Goal: Task Accomplishment & Management: Use online tool/utility

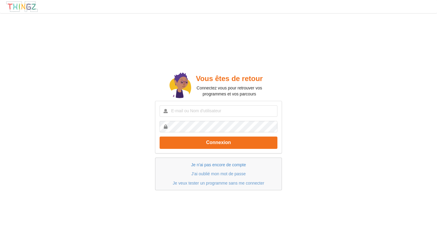
click at [216, 166] on link "Je n'ai pas encore de compte" at bounding box center [218, 165] width 55 height 5
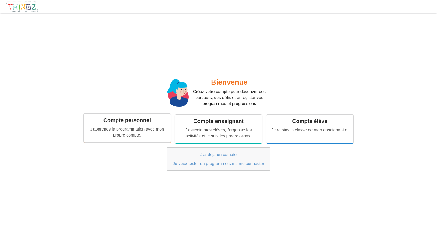
click at [142, 135] on div "J'apprends la programmation avec mon propre compte." at bounding box center [127, 132] width 79 height 12
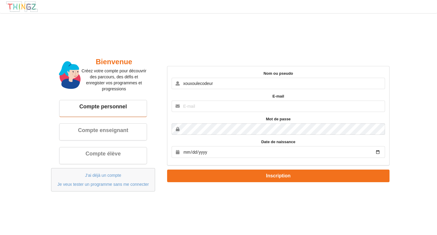
type input "xouxoulecodeur"
type input "[EMAIL_ADDRESS][DOMAIN_NAME]"
click at [278, 176] on button "Inscription" at bounding box center [278, 176] width 222 height 12
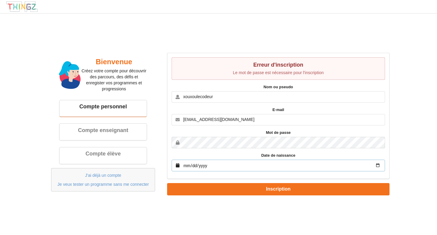
click at [199, 167] on input "date" at bounding box center [278, 166] width 213 height 12
click at [240, 165] on input "date" at bounding box center [278, 166] width 213 height 12
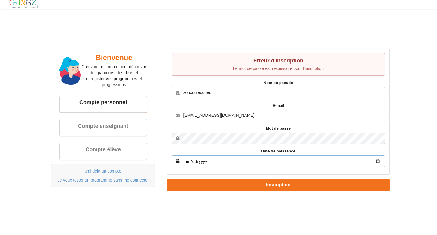
click at [278, 161] on input "date" at bounding box center [278, 162] width 213 height 12
click at [192, 161] on input "date" at bounding box center [278, 162] width 213 height 12
click at [201, 160] on input "date" at bounding box center [278, 162] width 213 height 12
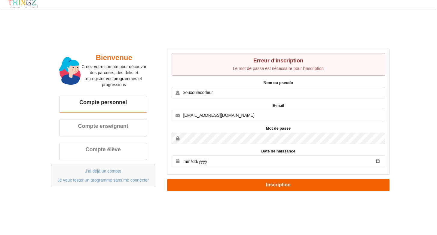
type input "2000-07-28"
click at [237, 186] on button "Inscription" at bounding box center [278, 185] width 222 height 12
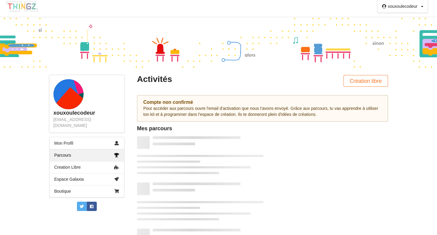
click at [241, 112] on div "Pour accéder aux parcours ouvre l'email d'activation que nous t'avons envoyé. G…" at bounding box center [262, 112] width 238 height 12
click at [237, 106] on div "Pour accéder aux parcours ouvre l'email d'activation que nous t'avons envoyé. G…" at bounding box center [262, 112] width 238 height 12
click at [177, 100] on div "Compte non confirmé" at bounding box center [262, 103] width 238 height 6
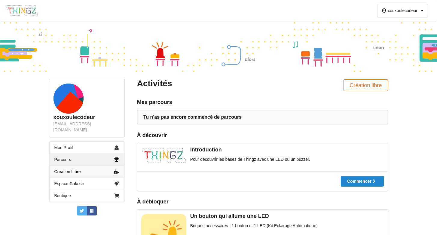
click at [88, 166] on link "Creation Libre" at bounding box center [87, 172] width 75 height 12
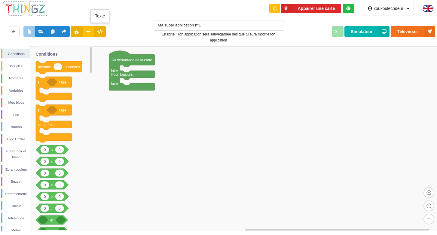
click at [98, 31] on icon at bounding box center [99, 31] width 5 height 4
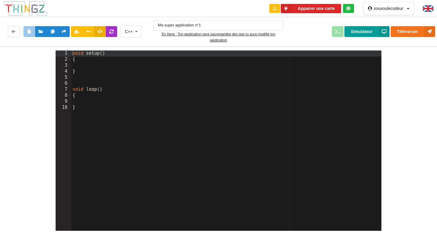
click at [373, 31] on button "Simulateur" at bounding box center [367, 31] width 45 height 11
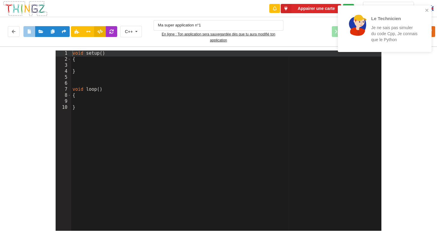
click at [421, 11] on div "Le Technicien Je ne sais pas simuler du code Cpp, Je connais que le Python" at bounding box center [382, 29] width 81 height 38
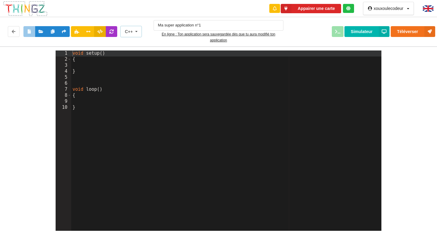
click at [130, 28] on div "C++ C++ Python" at bounding box center [131, 31] width 22 height 11
click at [136, 55] on span "Python" at bounding box center [131, 53] width 13 height 5
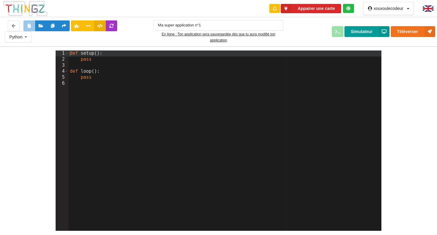
click at [369, 31] on button "Simulateur" at bounding box center [367, 31] width 45 height 11
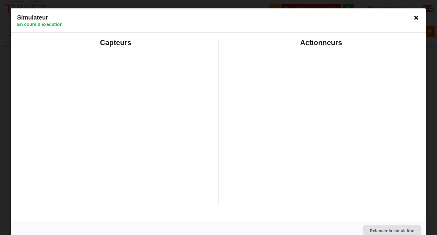
click at [413, 17] on icon at bounding box center [417, 18] width 10 height 10
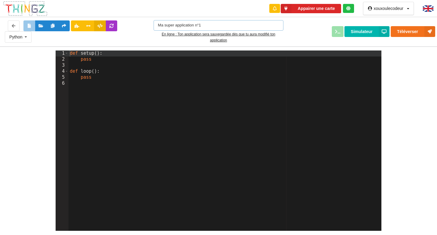
click at [188, 26] on input "Ma super application n°1" at bounding box center [219, 25] width 130 height 11
type input "black"
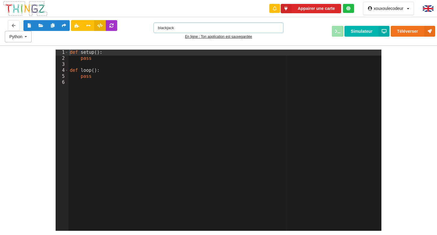
type input "blackjack"
click at [29, 34] on icon at bounding box center [25, 36] width 9 height 11
click at [115, 23] on button at bounding box center [112, 25] width 12 height 11
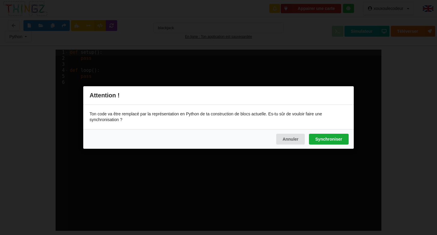
click at [317, 141] on button "Synchroniser" at bounding box center [328, 139] width 39 height 11
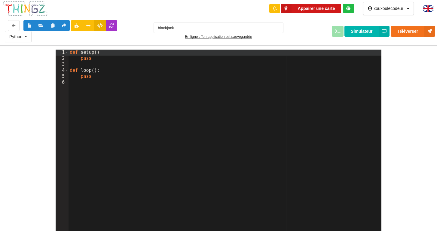
click at [317, 5] on button "Appairer une carte" at bounding box center [311, 8] width 61 height 9
click at [287, 8] on icon at bounding box center [286, 8] width 11 height 9
click at [350, 10] on icon at bounding box center [348, 8] width 4 height 4
click at [283, 9] on icon at bounding box center [286, 8] width 11 height 9
click at [288, 9] on icon at bounding box center [286, 8] width 11 height 9
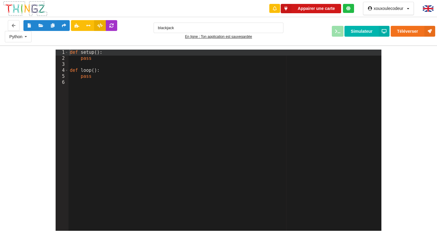
click at [288, 9] on icon at bounding box center [286, 8] width 11 height 9
click at [348, 6] on div at bounding box center [348, 8] width 11 height 9
click at [349, 10] on icon at bounding box center [348, 8] width 4 height 4
drag, startPoint x: 361, startPoint y: 26, endPoint x: 361, endPoint y: 16, distance: 9.9
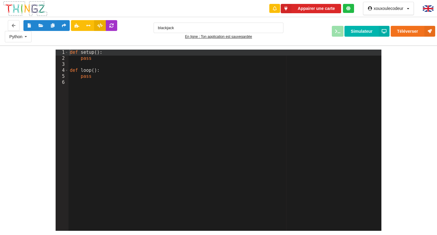
click at [361, 16] on div "Python C++ Python blackjack En ligne : Ton application est sauvegardée Télévers…" at bounding box center [219, 31] width 442 height 31
click at [349, 8] on icon at bounding box center [348, 8] width 4 height 4
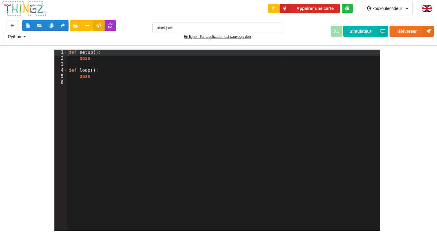
click at [434, 8] on div at bounding box center [428, 8] width 23 height 17
click at [428, 7] on img at bounding box center [427, 8] width 11 height 6
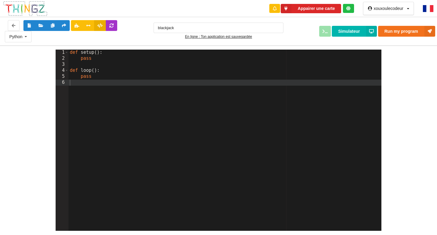
click at [348, 10] on icon at bounding box center [348, 8] width 4 height 4
click at [295, 26] on div "Run my program Simulateur" at bounding box center [364, 31] width 152 height 11
click at [76, 84] on div "def setup ( ) : pass def loop ( ) : pass" at bounding box center [225, 147] width 313 height 194
click at [333, 11] on button "Appairer une carte" at bounding box center [311, 8] width 61 height 9
click at [349, 10] on icon at bounding box center [348, 8] width 4 height 4
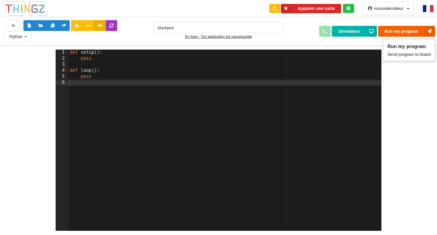
click at [408, 30] on button "Run my program" at bounding box center [406, 31] width 57 height 11
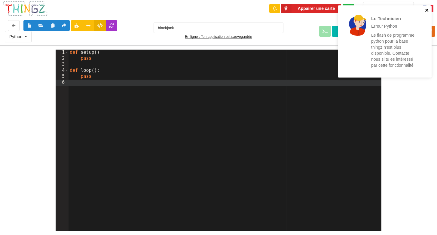
click at [428, 9] on icon "close" at bounding box center [427, 10] width 4 height 5
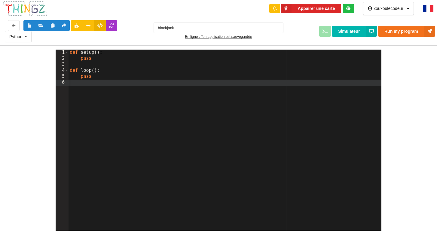
click at [428, 9] on div "Le Technicien Erreur Python Le flash de programme python pour la base thingz n'…" at bounding box center [385, 43] width 96 height 79
click at [428, 9] on img at bounding box center [428, 8] width 11 height 7
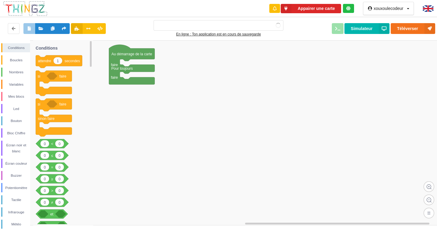
type input "blackjack"
